Goal: Task Accomplishment & Management: Manage account settings

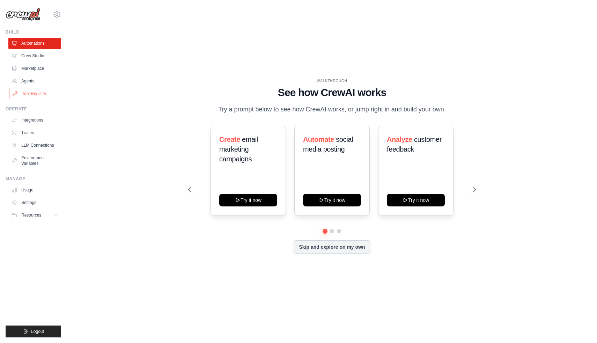
click at [28, 91] on link "Tool Registry" at bounding box center [35, 93] width 53 height 11
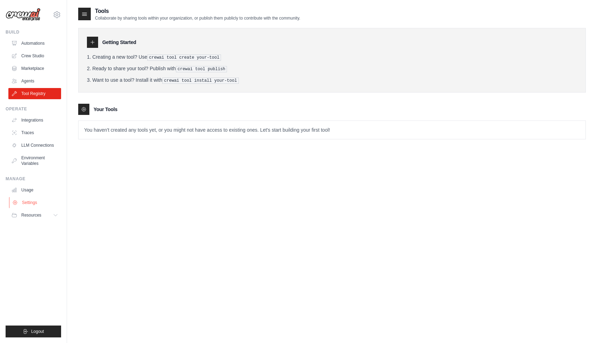
click at [25, 200] on link "Settings" at bounding box center [35, 202] width 53 height 11
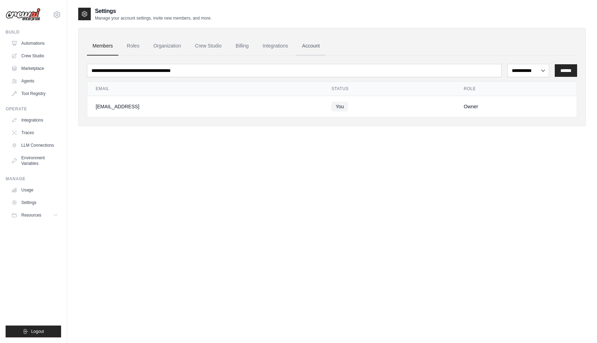
click at [309, 37] on link "Account" at bounding box center [310, 46] width 29 height 19
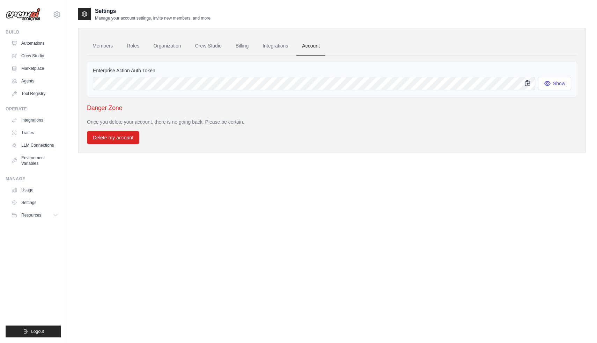
click at [526, 84] on icon "button" at bounding box center [527, 83] width 7 height 7
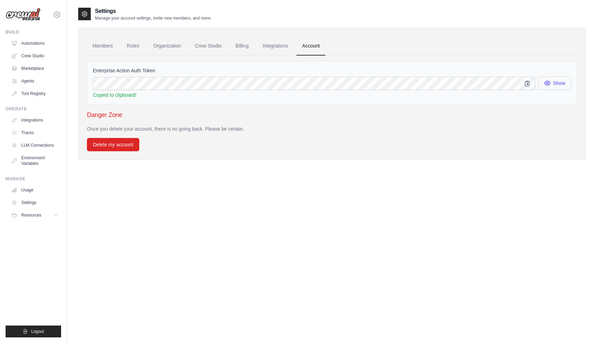
click at [557, 80] on button "Show" at bounding box center [554, 82] width 33 height 13
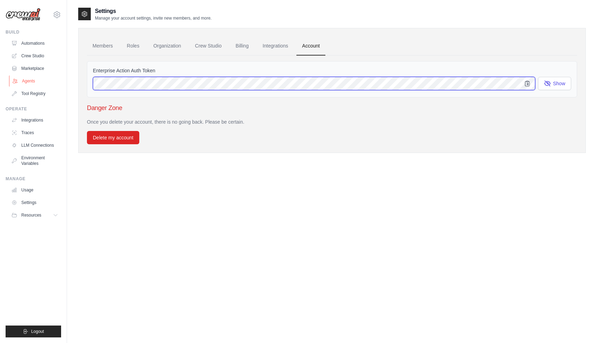
click at [49, 84] on div "[EMAIL_ADDRESS] Settings Build Automations Crew Studio Blog" at bounding box center [298, 178] width 597 height 357
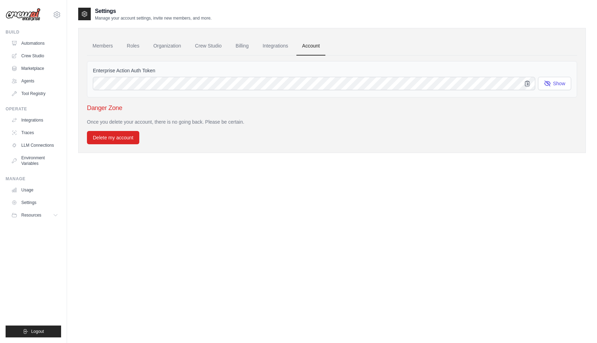
click at [267, 113] on div "Danger Zone Once you delete your account, there is no going back. Please be cer…" at bounding box center [332, 123] width 490 height 41
drag, startPoint x: 156, startPoint y: 72, endPoint x: 94, endPoint y: 71, distance: 62.1
click at [94, 71] on label "Enterprise Action Auth Token" at bounding box center [332, 70] width 478 height 7
copy label "Enterprise Action Auth Token"
